Goal: Task Accomplishment & Management: Manage account settings

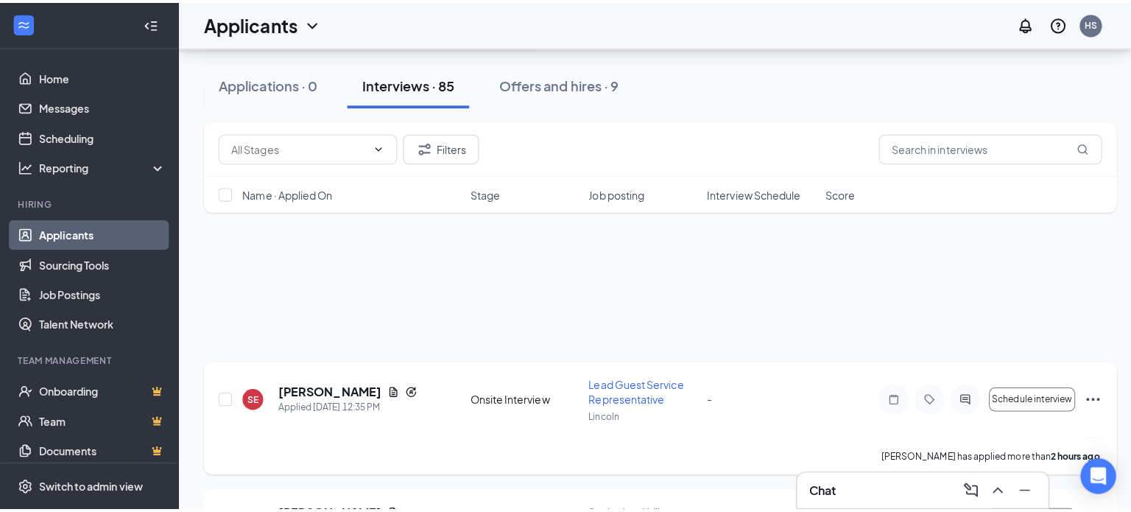
scroll to position [147, 0]
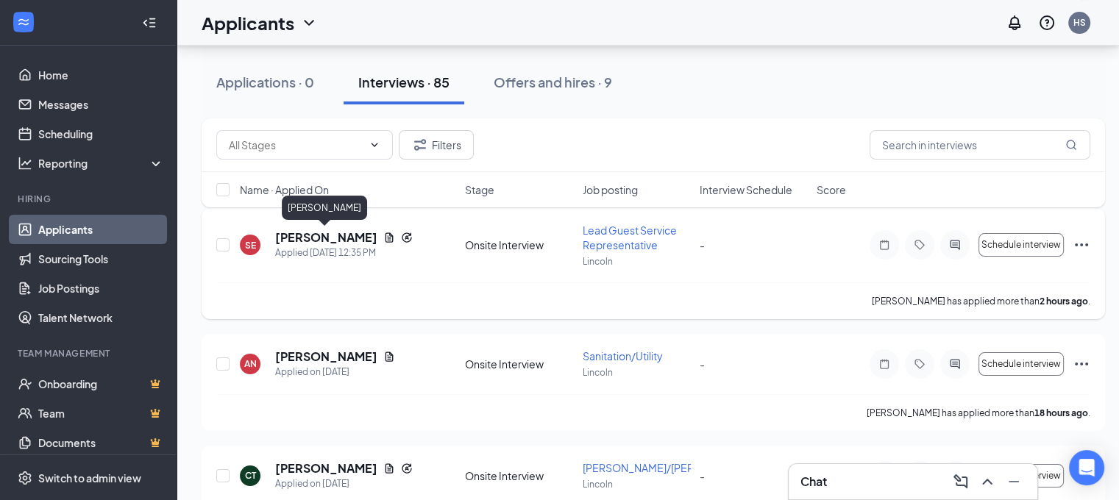
click at [336, 241] on h5 "[PERSON_NAME]" at bounding box center [326, 238] width 102 height 16
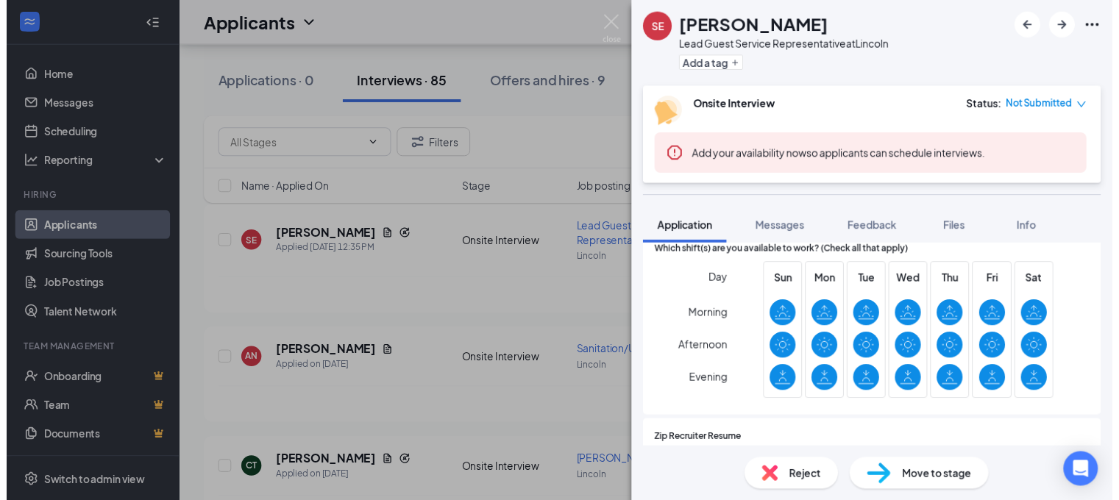
scroll to position [515, 0]
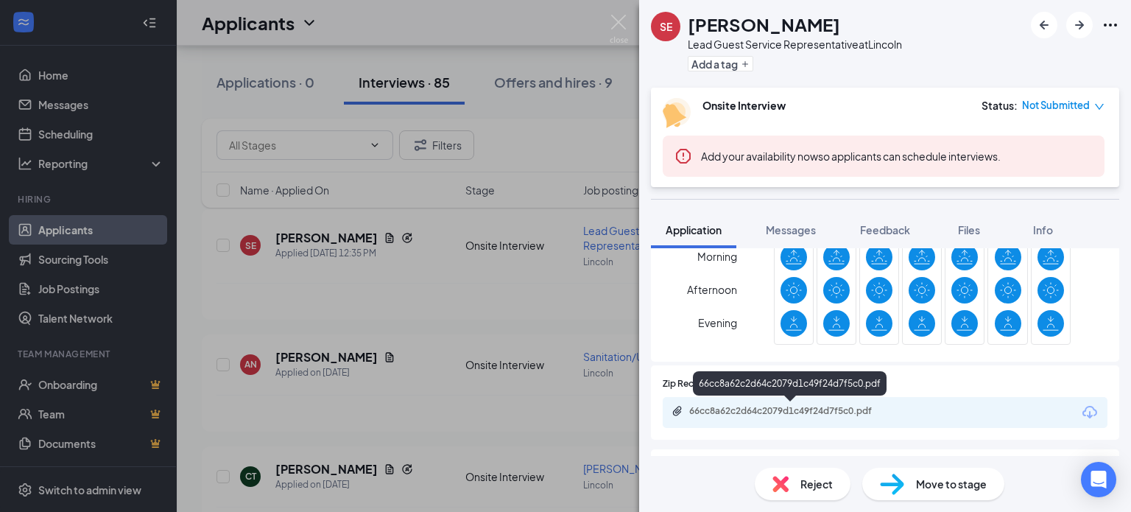
click at [718, 406] on div "66cc8a62c2d64c2079d1c49f24d7f5c0.pdf" at bounding box center [792, 411] width 206 height 12
click at [568, 123] on div "SE [PERSON_NAME] Lead Guest Service Representative at [GEOGRAPHIC_DATA] Add a t…" at bounding box center [565, 256] width 1131 height 512
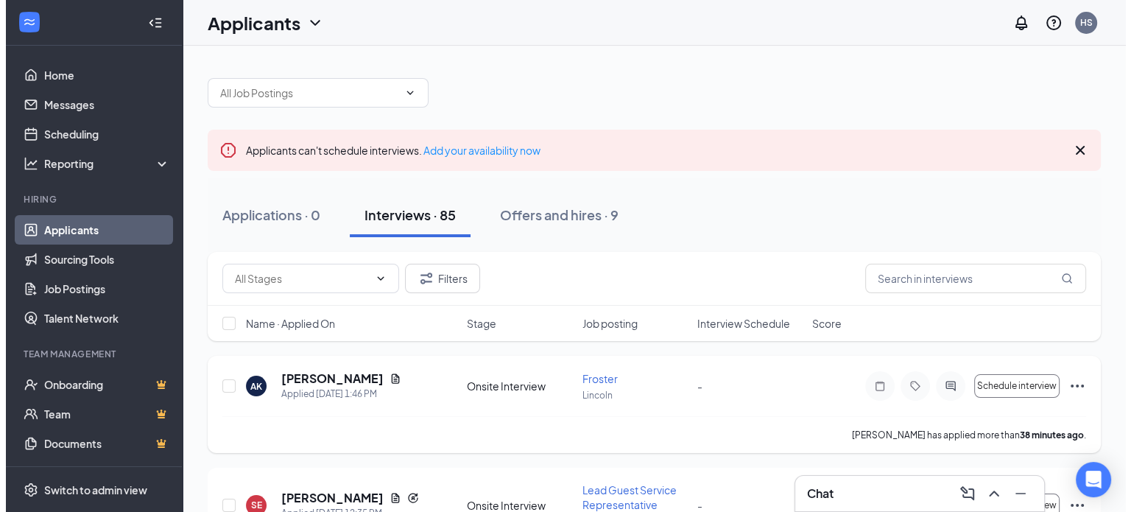
scroll to position [74, 0]
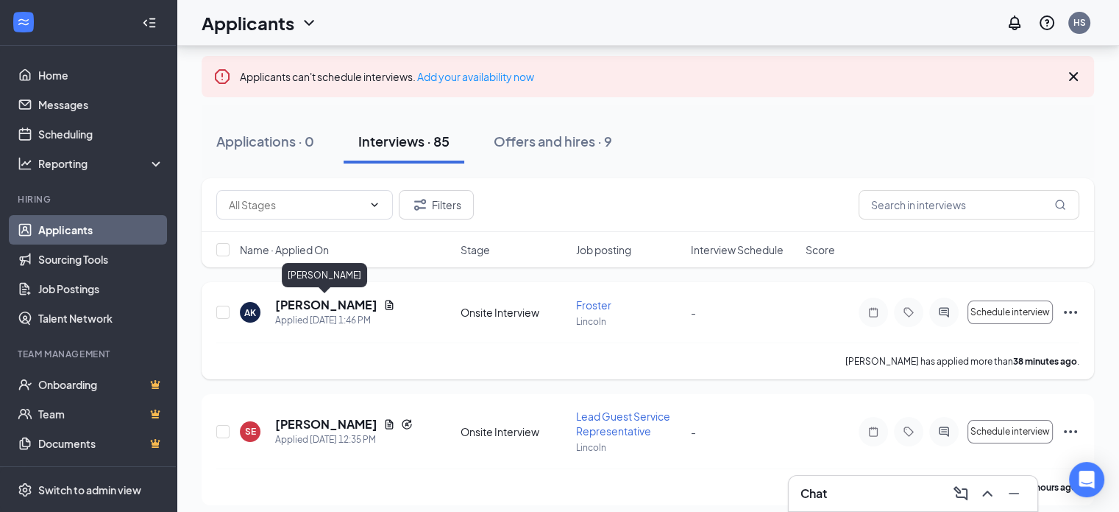
click at [331, 297] on h5 "[PERSON_NAME]" at bounding box center [326, 305] width 102 height 16
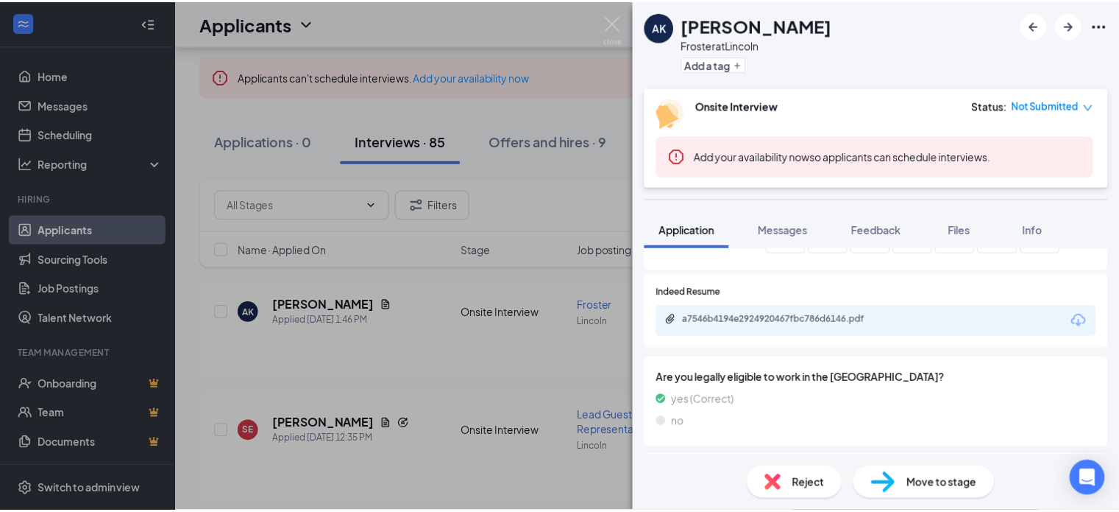
scroll to position [515, 0]
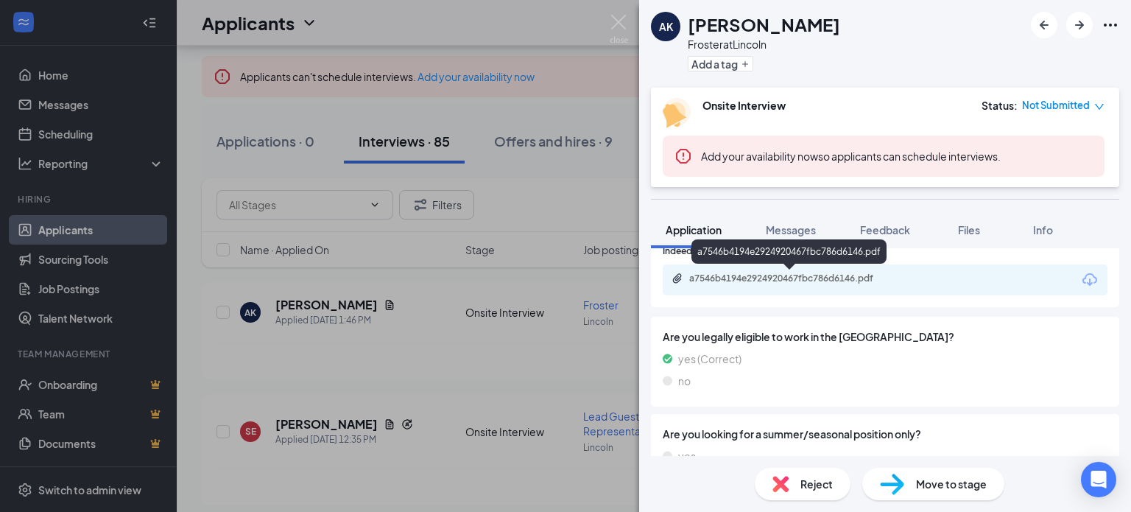
click at [839, 283] on div "a7546b4194e2924920467fbc786d6146.pdf" at bounding box center [792, 278] width 206 height 12
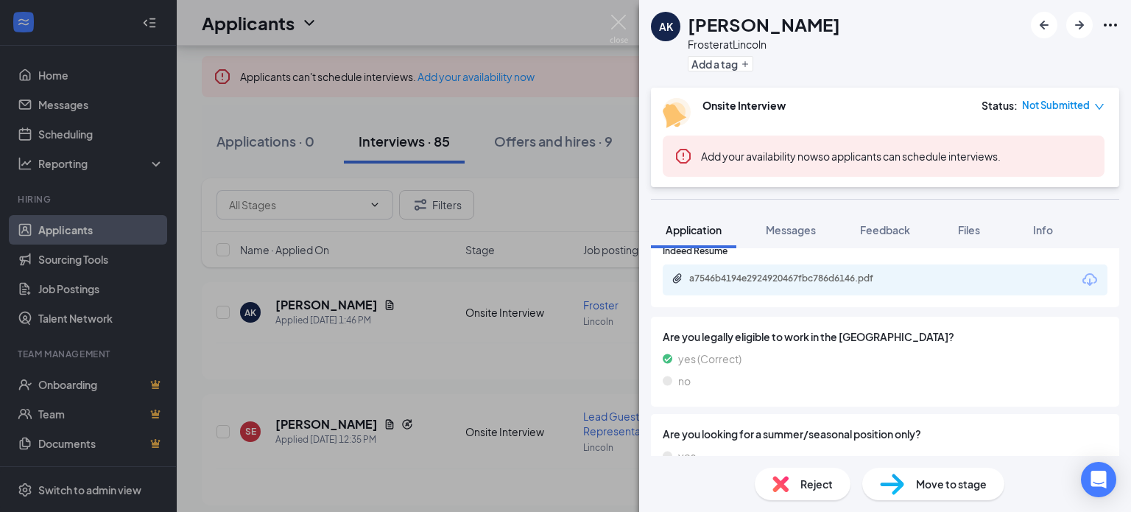
click at [516, 206] on div "AK [PERSON_NAME] [PERSON_NAME] at Lincoln Add a tag Onsite Interview Status : N…" at bounding box center [565, 256] width 1131 height 512
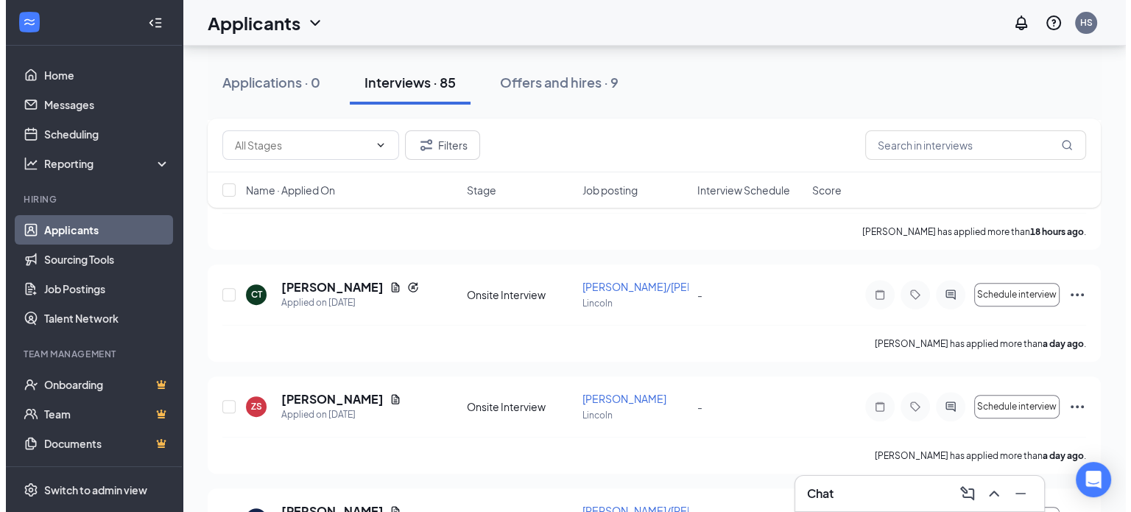
scroll to position [442, 0]
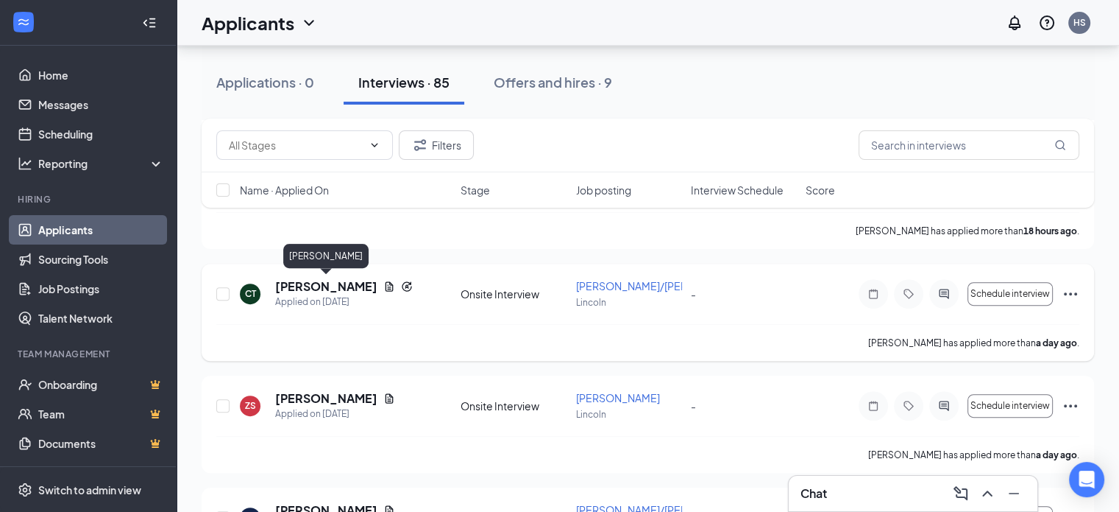
click at [335, 288] on h5 "[PERSON_NAME]" at bounding box center [326, 286] width 102 height 16
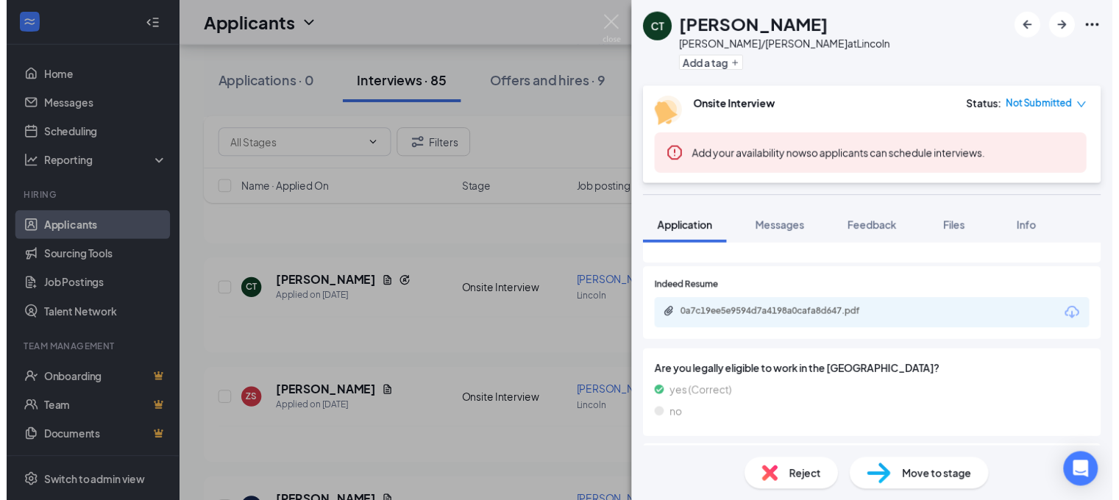
scroll to position [589, 0]
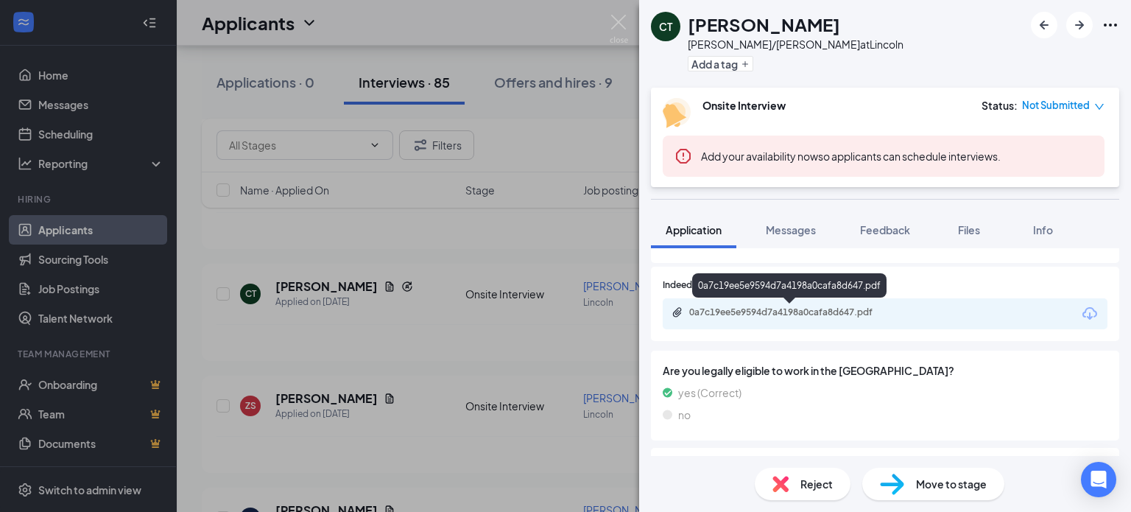
drag, startPoint x: 865, startPoint y: 315, endPoint x: 883, endPoint y: 315, distance: 18.4
click at [865, 315] on div "0a7c19ee5e9594d7a4198a0cafa8d647.pdf" at bounding box center [792, 312] width 206 height 12
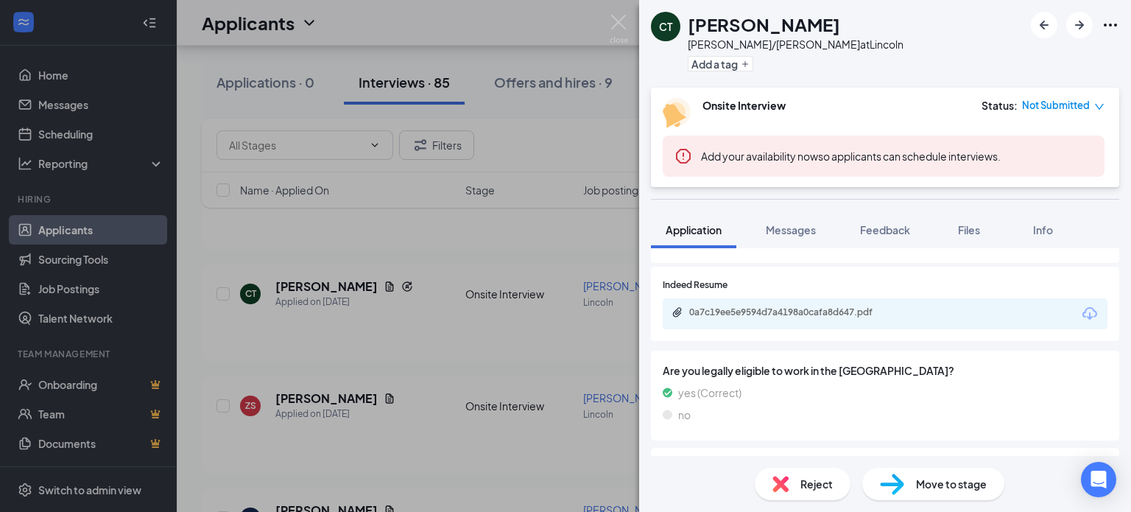
click at [477, 260] on div "CT [PERSON_NAME]/[PERSON_NAME] at Lincoln Add a tag Onsite Interview Status : N…" at bounding box center [565, 256] width 1131 height 512
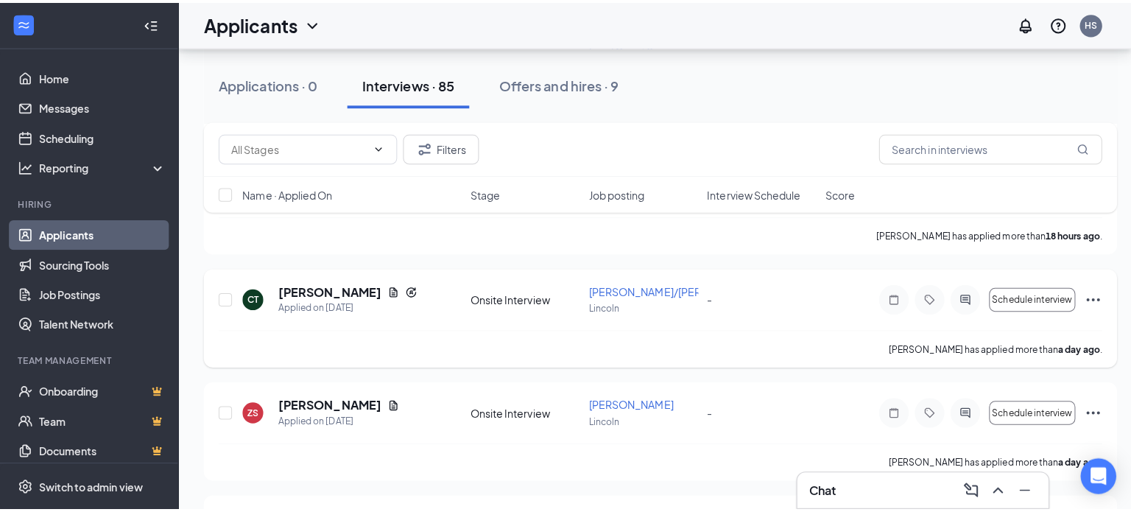
scroll to position [515, 0]
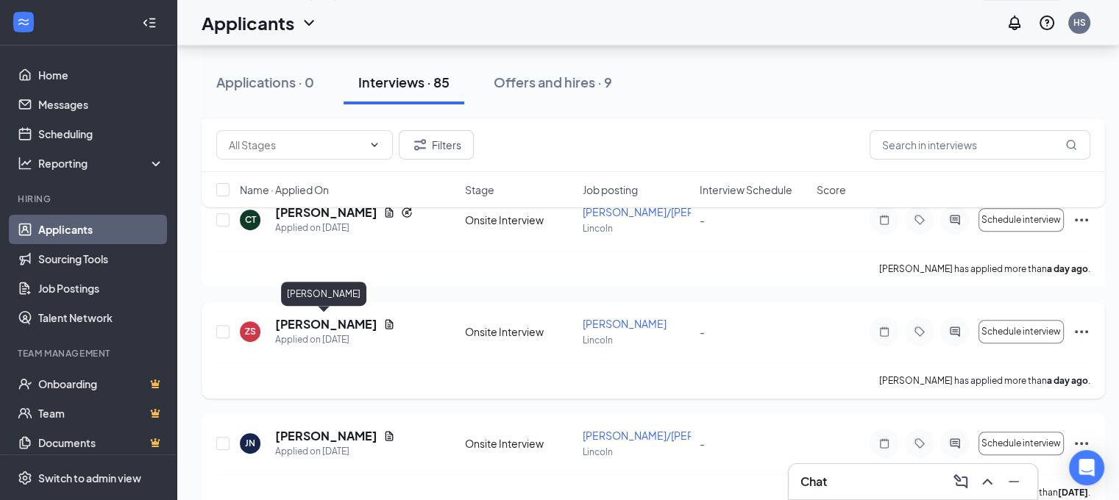
click at [320, 323] on h5 "[PERSON_NAME]" at bounding box center [326, 324] width 102 height 16
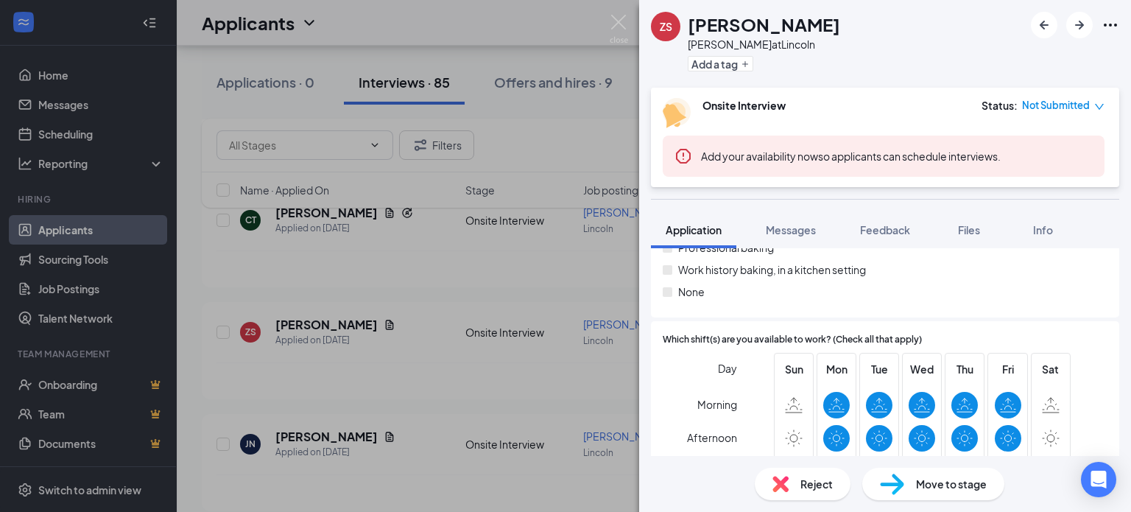
scroll to position [294, 0]
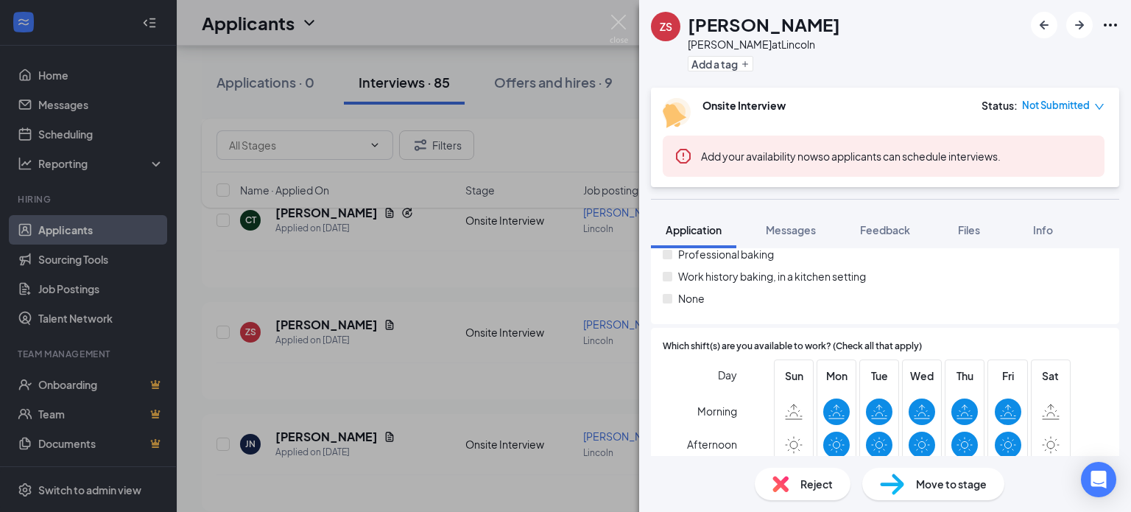
click at [401, 250] on div "ZS [PERSON_NAME] at [GEOGRAPHIC_DATA] Add a tag Onsite Interview Status : Not S…" at bounding box center [565, 256] width 1131 height 512
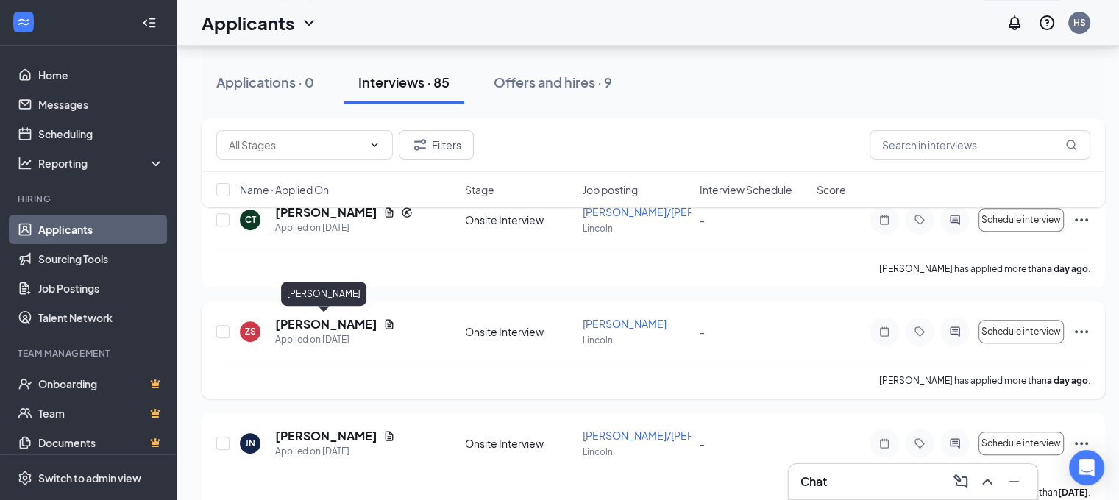
click at [336, 320] on h5 "[PERSON_NAME]" at bounding box center [326, 324] width 102 height 16
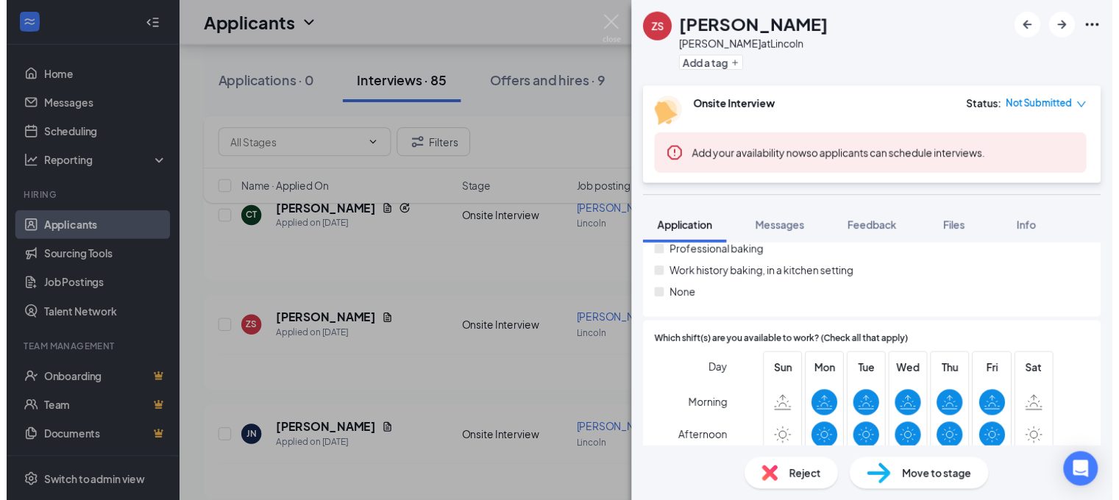
scroll to position [442, 0]
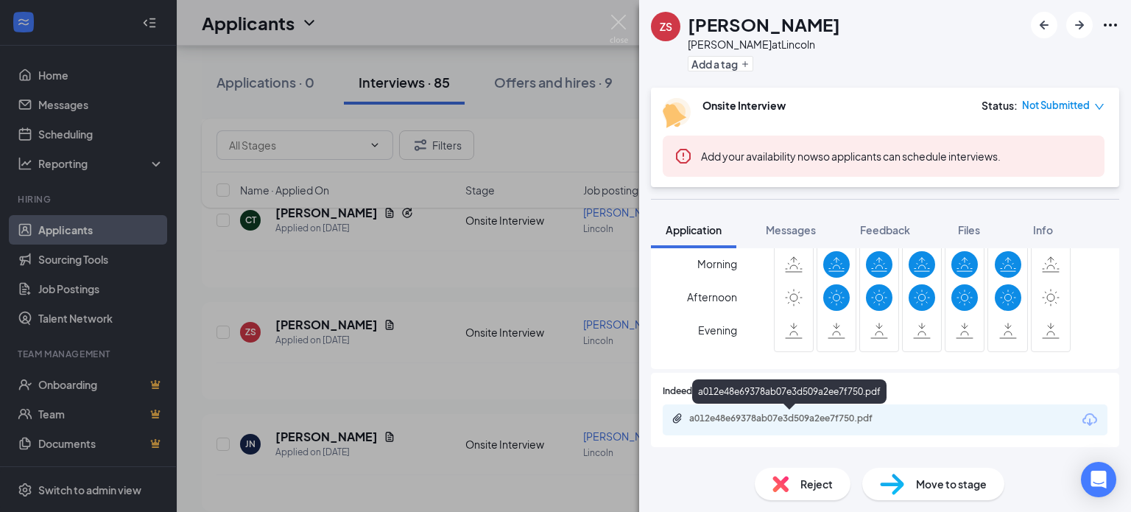
click at [851, 421] on div "a012e48e69378ab07e3d509a2ee7f750.pdf" at bounding box center [792, 418] width 206 height 12
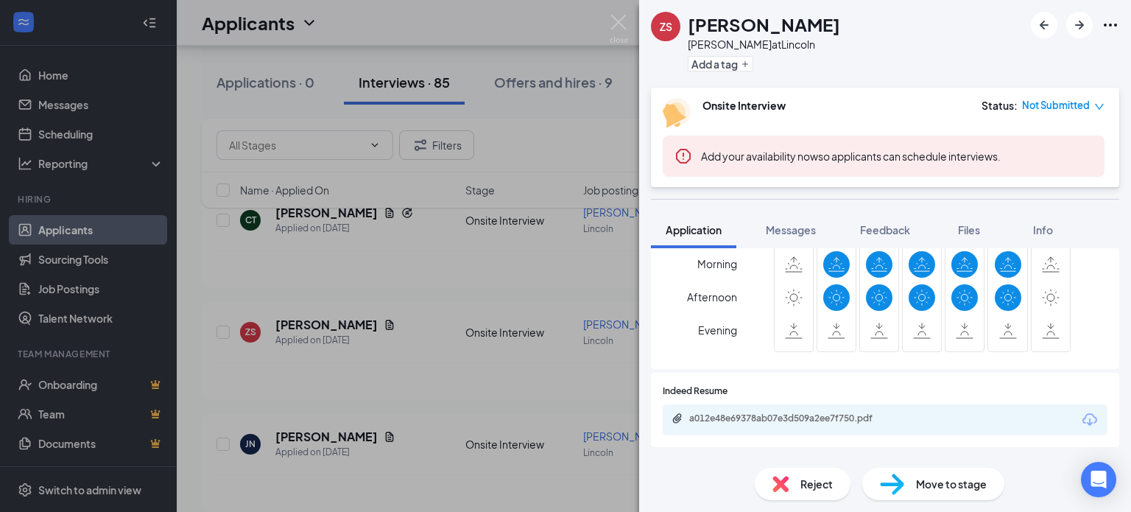
click at [496, 274] on div "ZS [PERSON_NAME] at [GEOGRAPHIC_DATA] Add a tag Onsite Interview Status : Not S…" at bounding box center [565, 256] width 1131 height 512
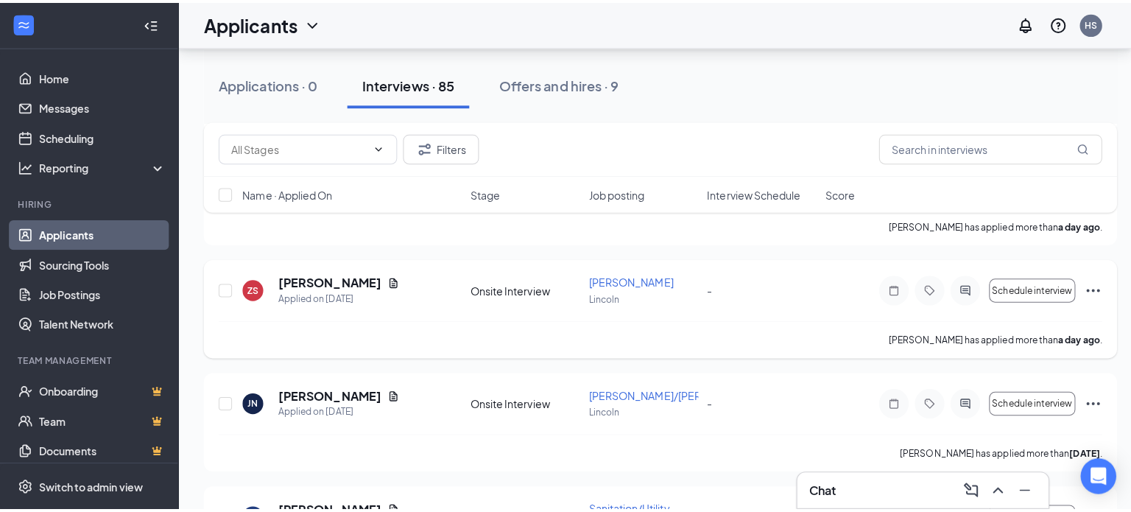
scroll to position [589, 0]
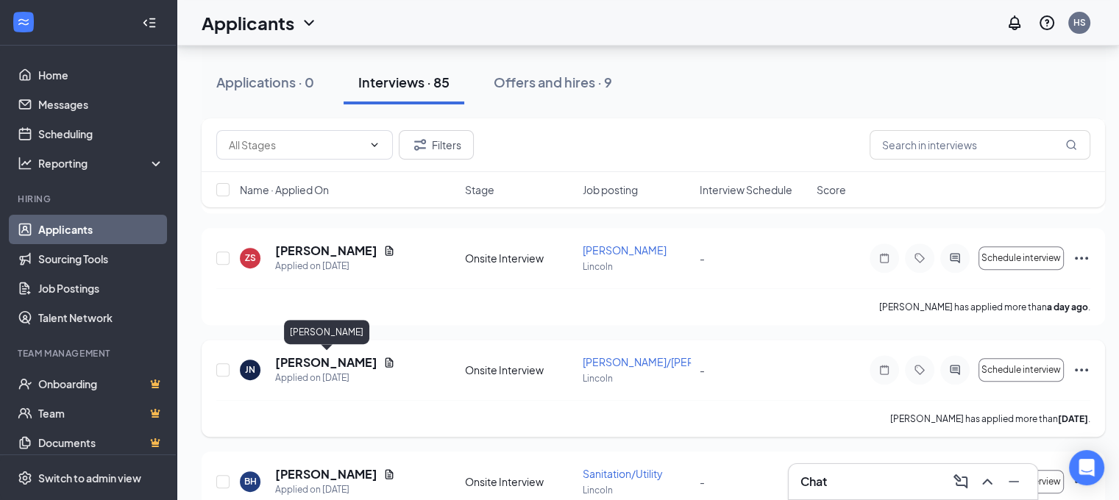
click at [344, 367] on h5 "[PERSON_NAME]" at bounding box center [326, 363] width 102 height 16
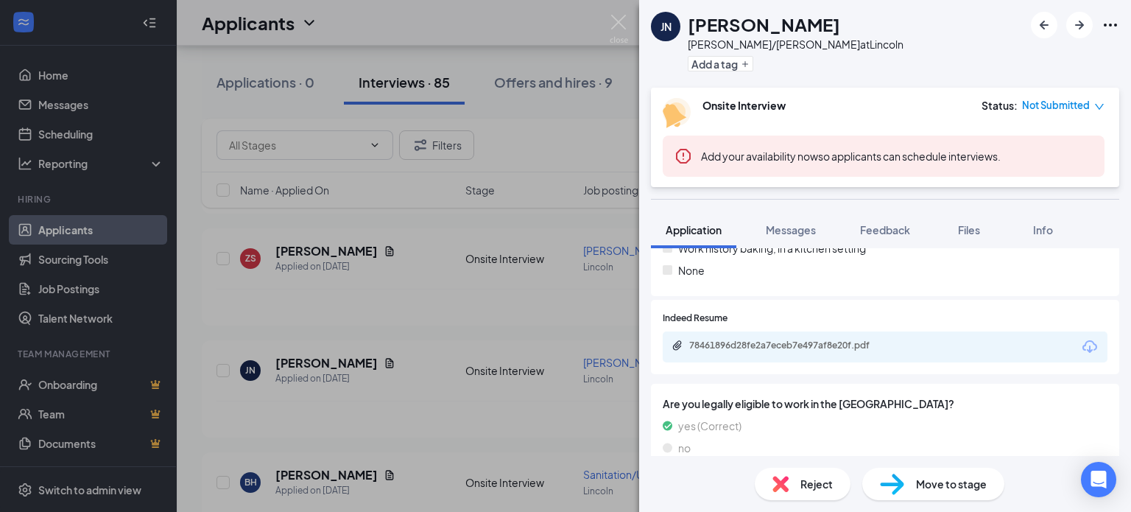
scroll to position [515, 0]
click at [757, 350] on div "78461896d28fe2a7eceb7e497af8e20f.pdf" at bounding box center [790, 346] width 238 height 14
